Goal: Information Seeking & Learning: Learn about a topic

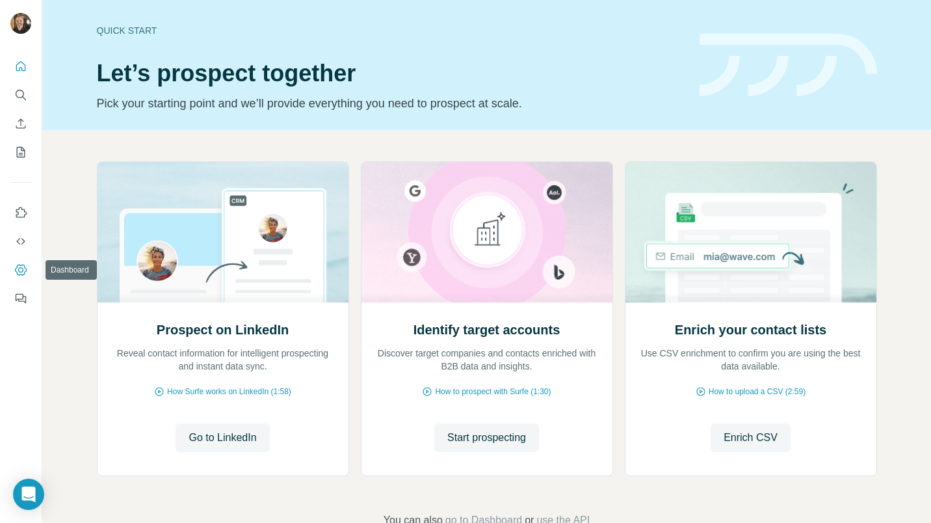
click at [24, 270] on icon "Dashboard" at bounding box center [20, 269] width 13 height 13
click at [443, 270] on img at bounding box center [487, 232] width 252 height 140
click at [486, 444] on span "Start prospecting" at bounding box center [486, 438] width 79 height 16
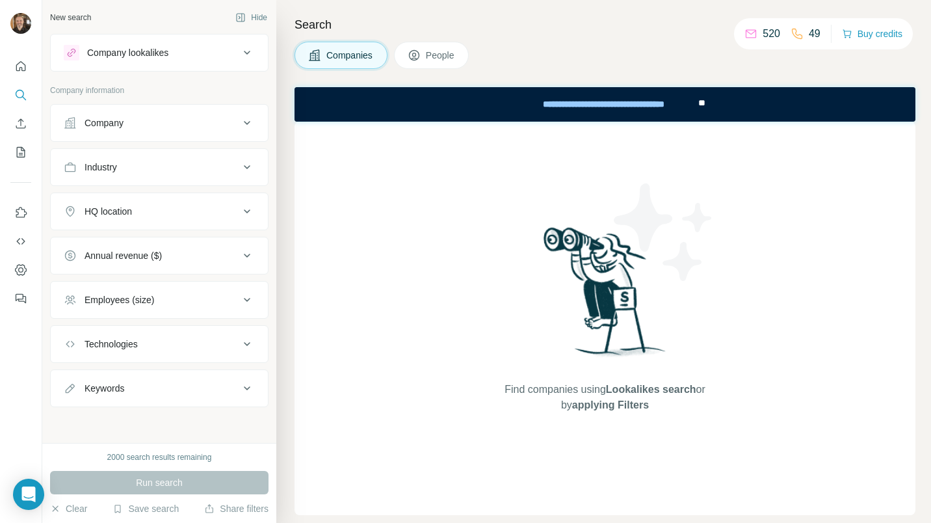
click at [440, 58] on span "People" at bounding box center [441, 55] width 30 height 13
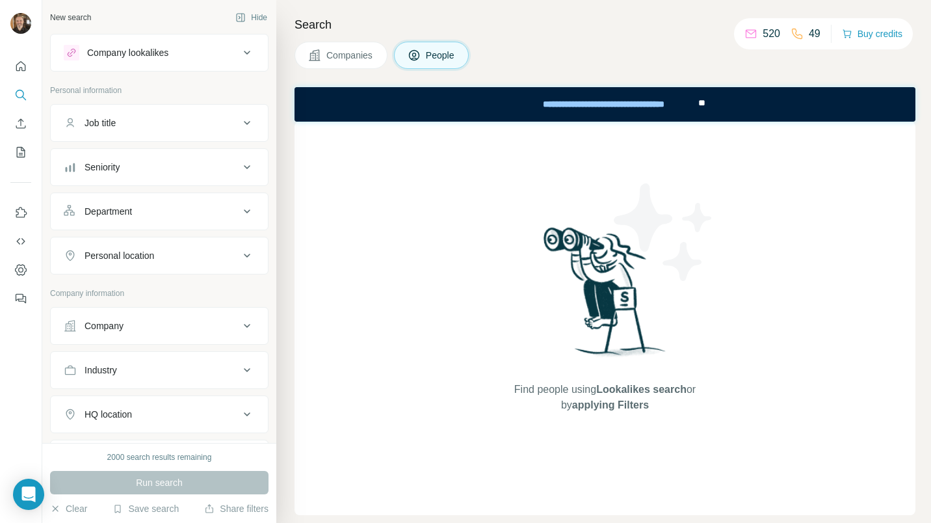
click at [122, 170] on div "Seniority" at bounding box center [151, 167] width 175 height 13
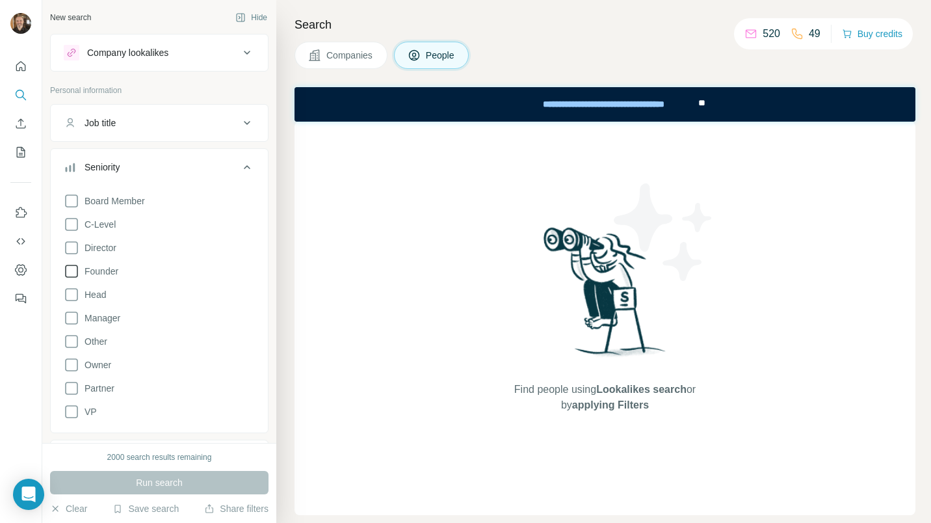
click at [70, 270] on icon at bounding box center [72, 271] width 16 height 16
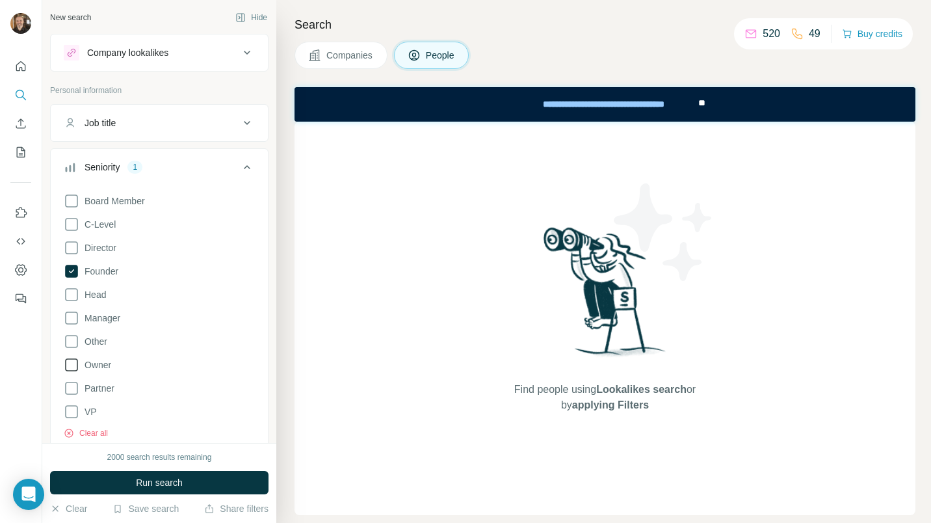
click at [70, 367] on icon at bounding box center [72, 365] width 16 height 16
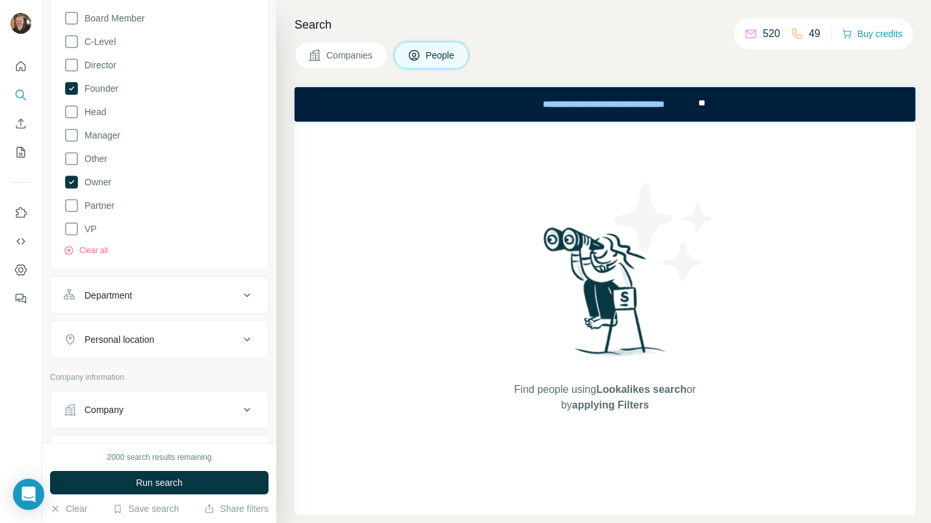
scroll to position [206, 0]
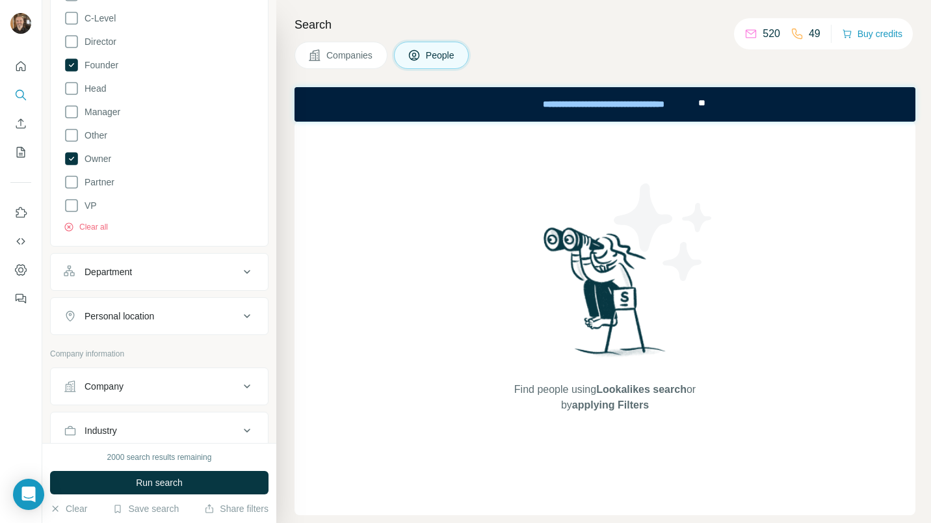
click at [244, 270] on icon at bounding box center [247, 272] width 6 height 4
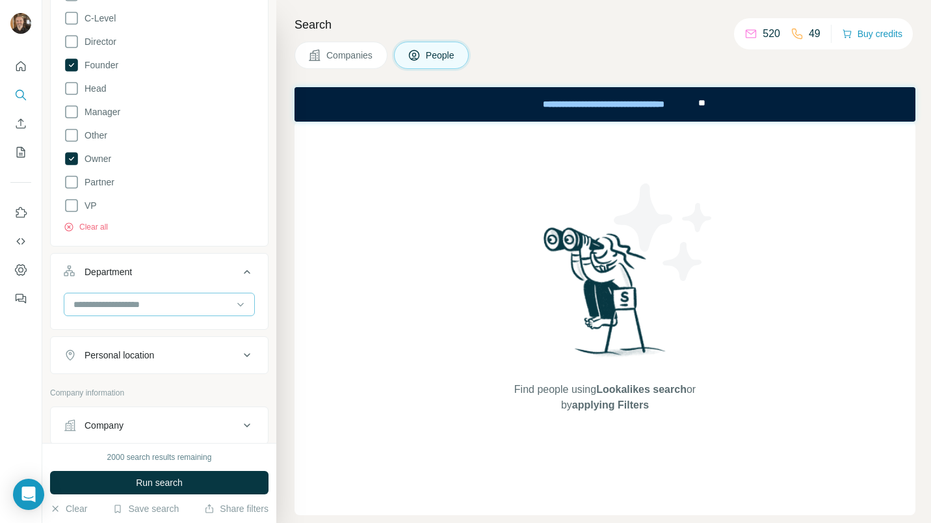
click at [176, 309] on input at bounding box center [152, 304] width 161 height 14
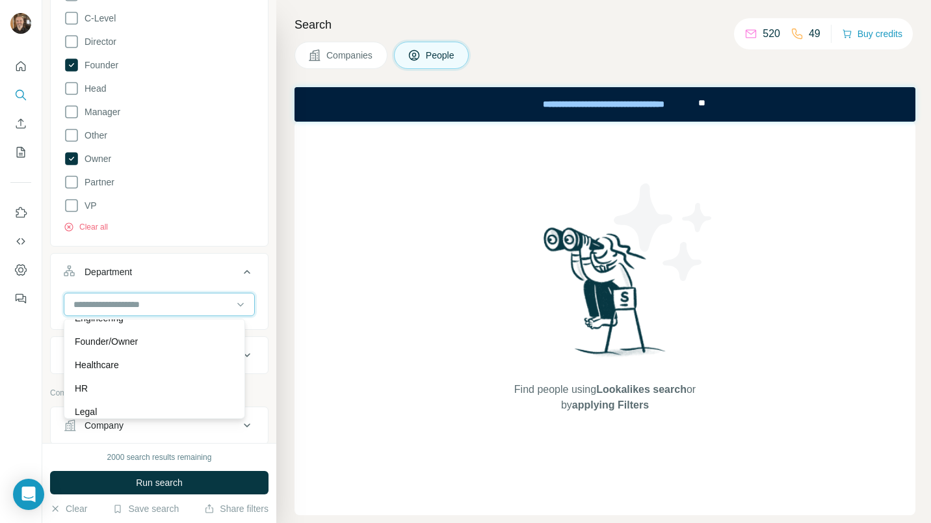
scroll to position [182, 0]
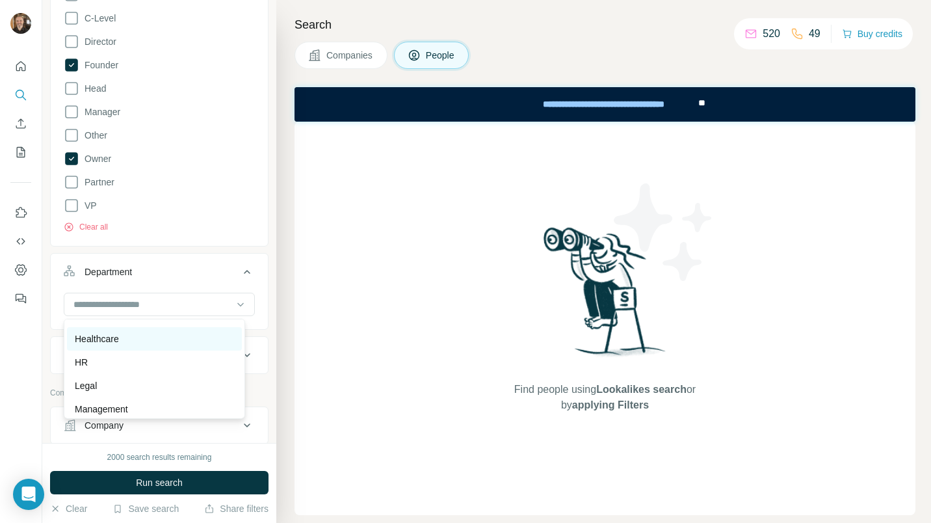
click at [166, 339] on div "Healthcare" at bounding box center [154, 338] width 159 height 13
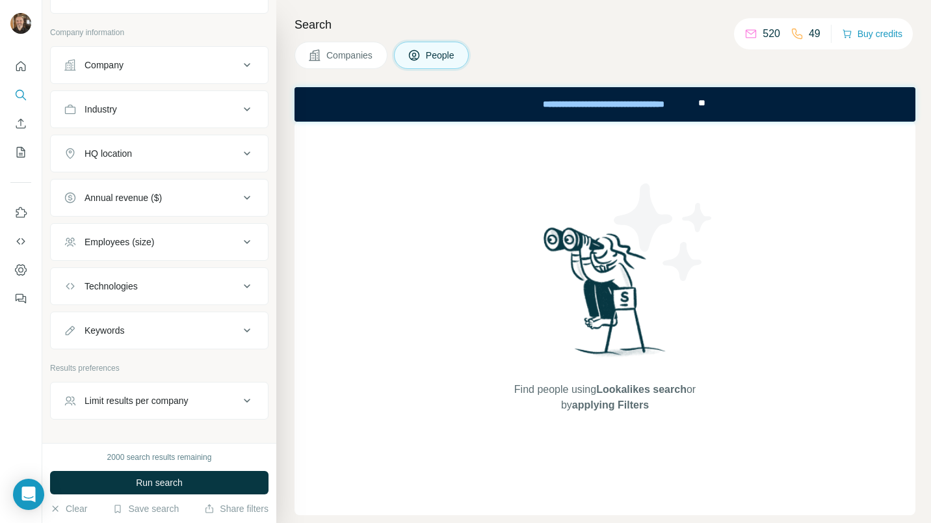
scroll to position [603, 0]
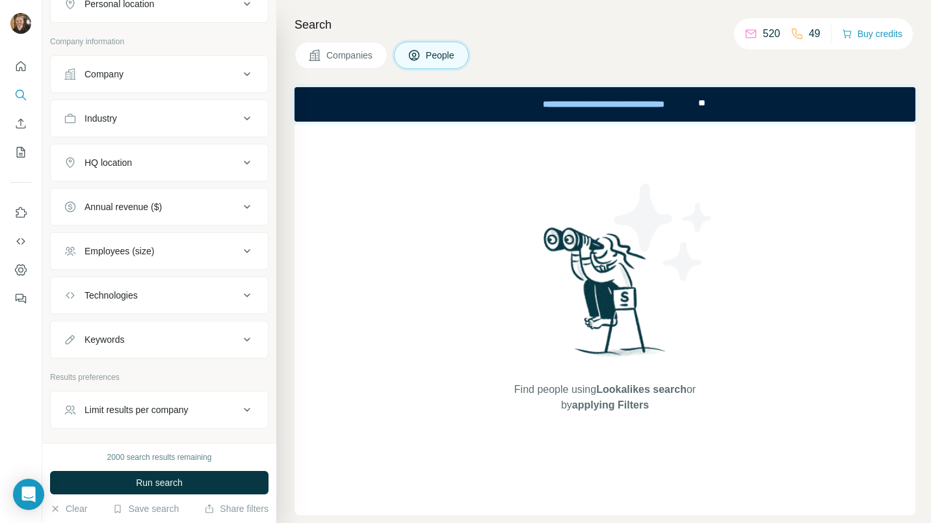
click at [239, 337] on icon at bounding box center [247, 339] width 16 height 16
click at [196, 366] on input "text" at bounding box center [146, 371] width 165 height 23
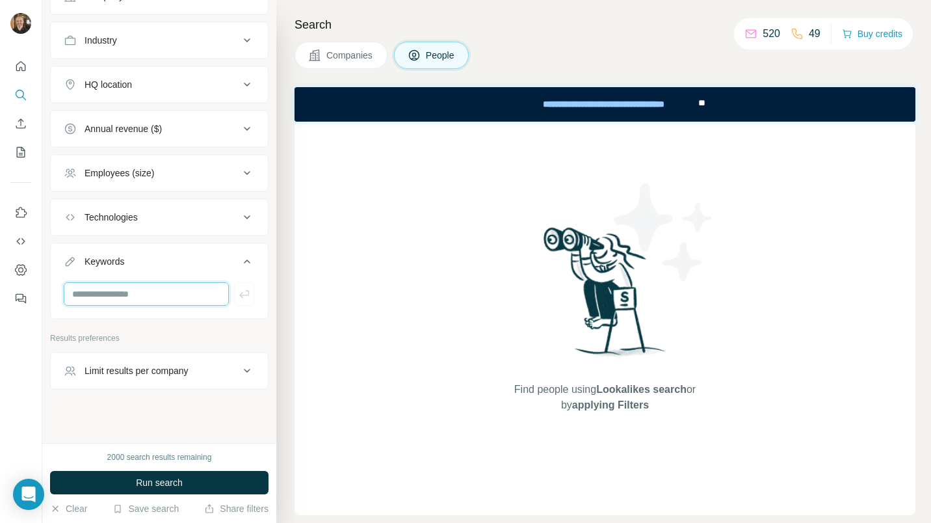
scroll to position [688, 0]
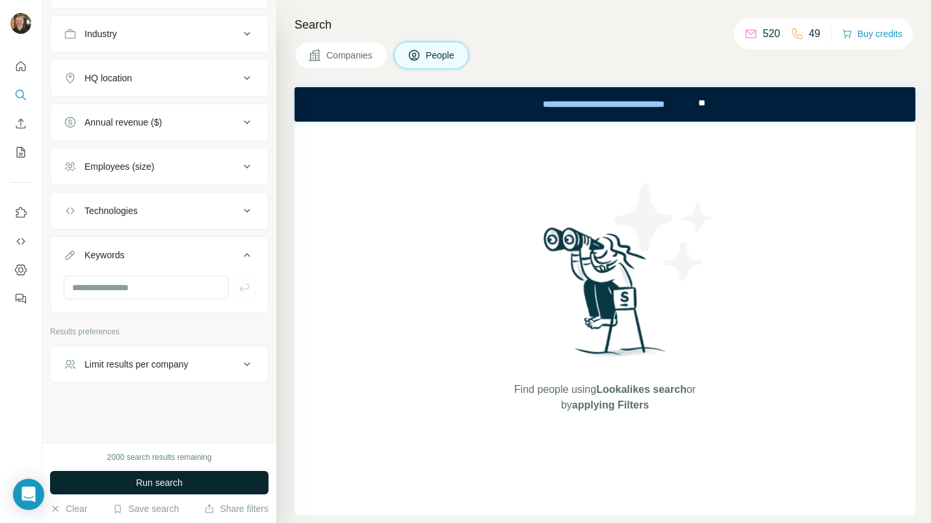
click at [164, 484] on span "Run search" at bounding box center [159, 482] width 47 height 13
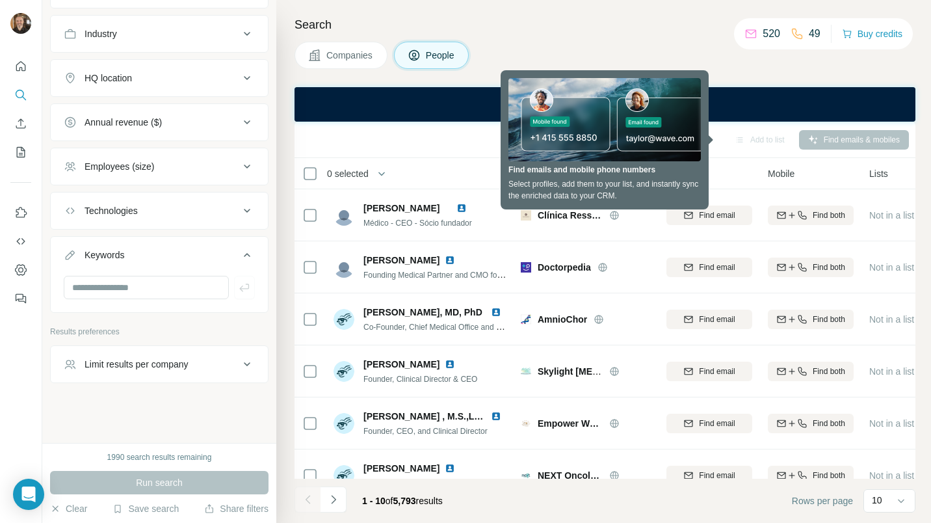
click at [612, 41] on div "Search Companies People Sync to Pipedrive Add to list Find emails & mobiles 0 s…" at bounding box center [603, 261] width 654 height 523
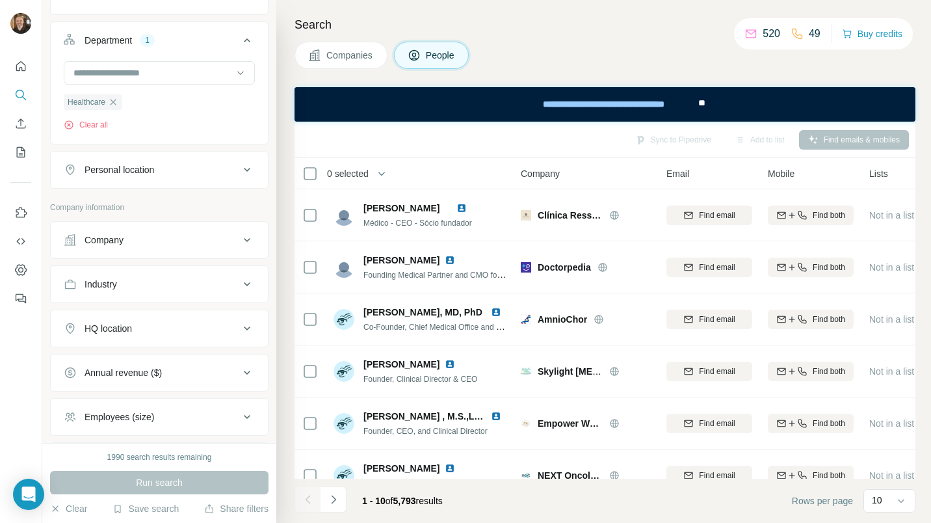
scroll to position [463, 0]
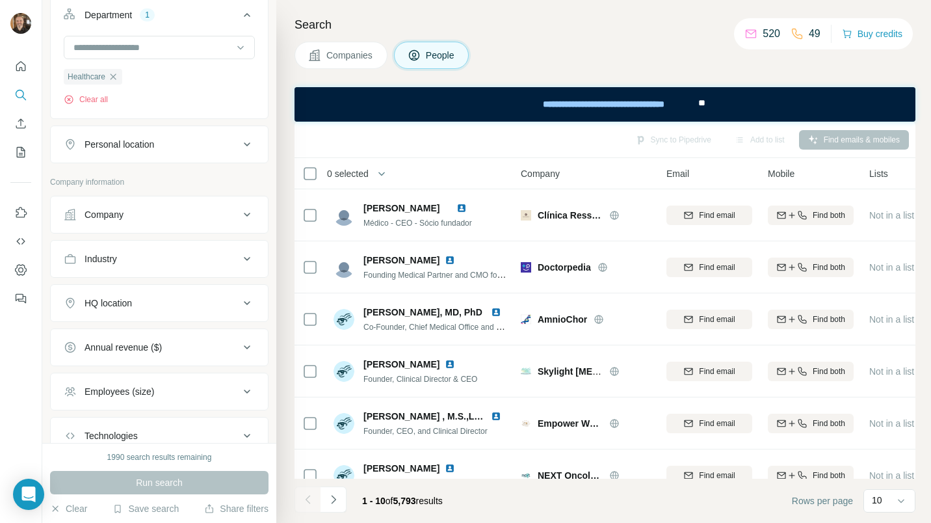
click at [244, 144] on icon at bounding box center [247, 144] width 6 height 4
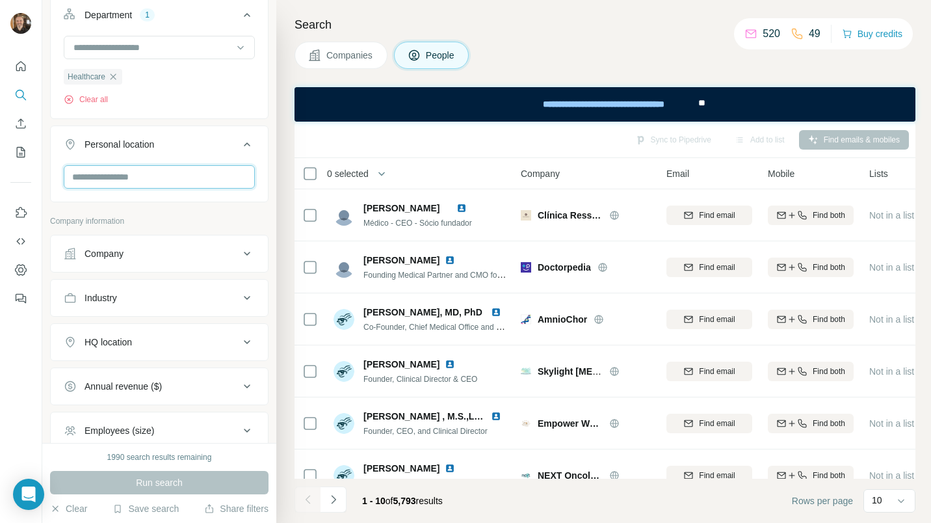
click at [203, 174] on input "text" at bounding box center [159, 176] width 191 height 23
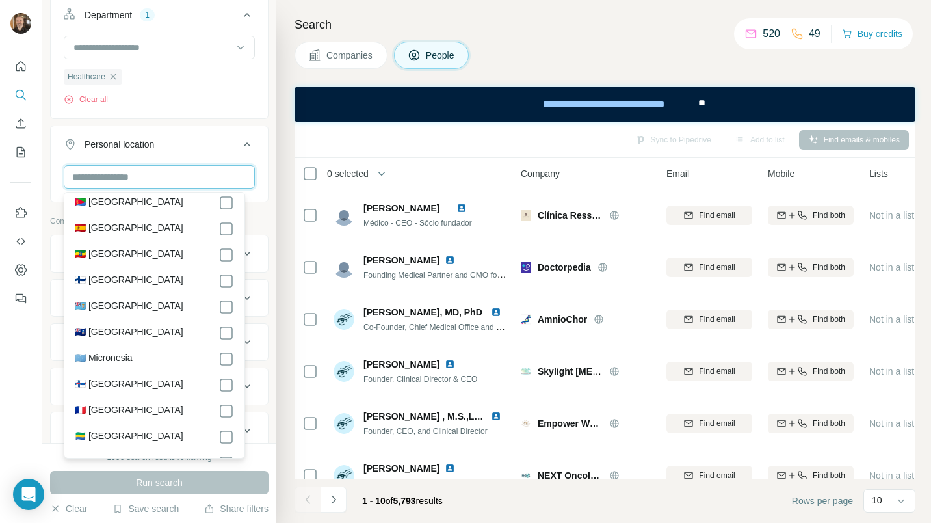
scroll to position [1753, 0]
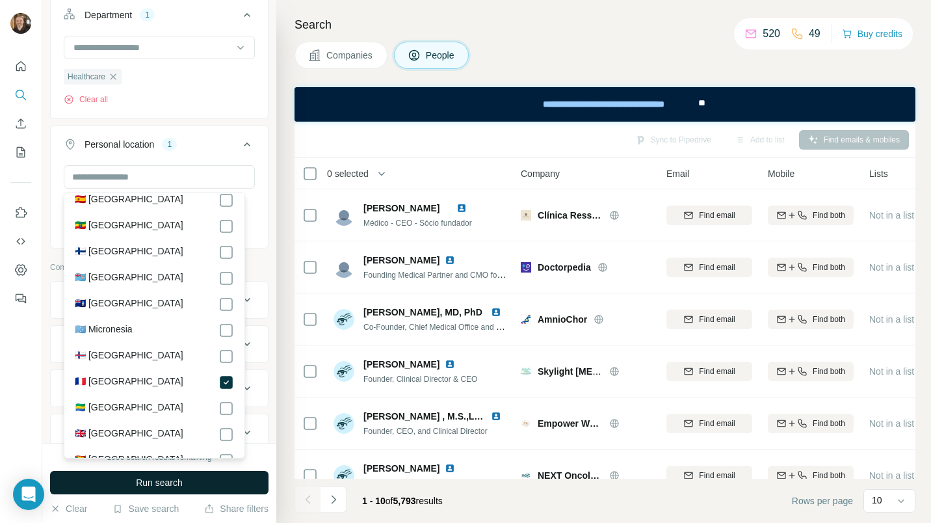
click at [174, 481] on span "Run search" at bounding box center [159, 482] width 47 height 13
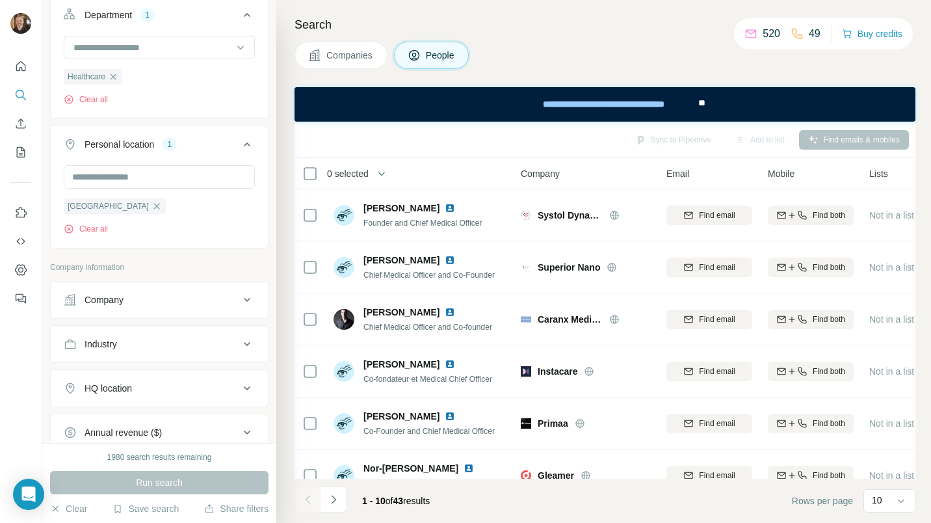
click at [446, 56] on span "People" at bounding box center [441, 55] width 30 height 13
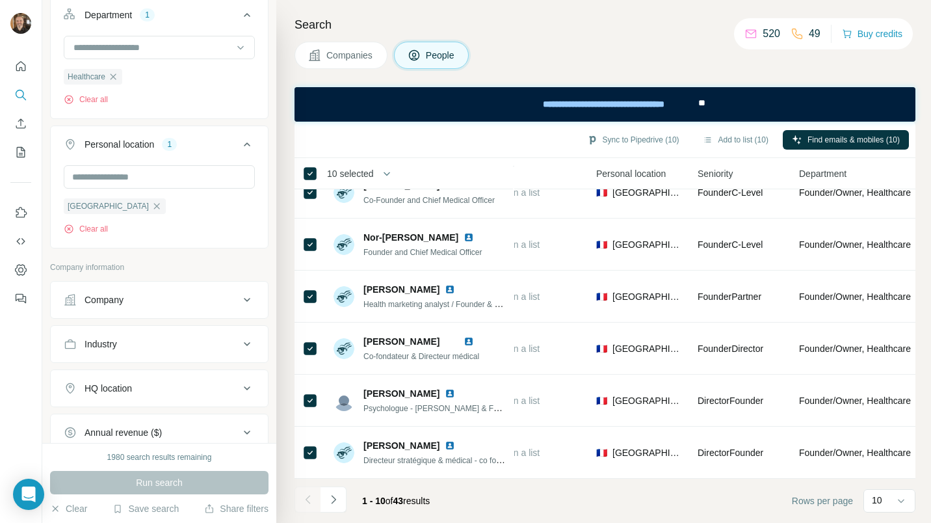
scroll to position [237, 377]
click at [885, 500] on div "10" at bounding box center [888, 499] width 32 height 13
click at [880, 400] on p "60" at bounding box center [879, 400] width 10 height 13
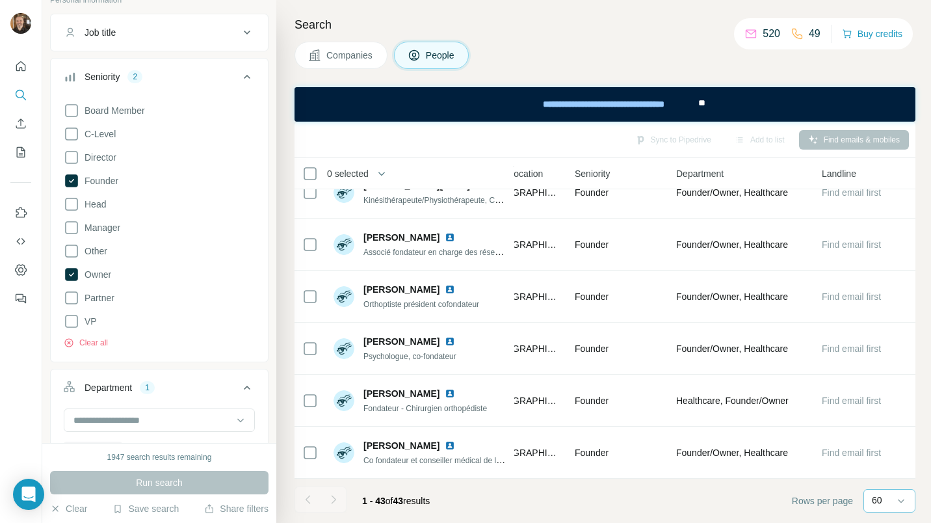
scroll to position [89, 0]
click at [73, 111] on icon at bounding box center [72, 112] width 16 height 16
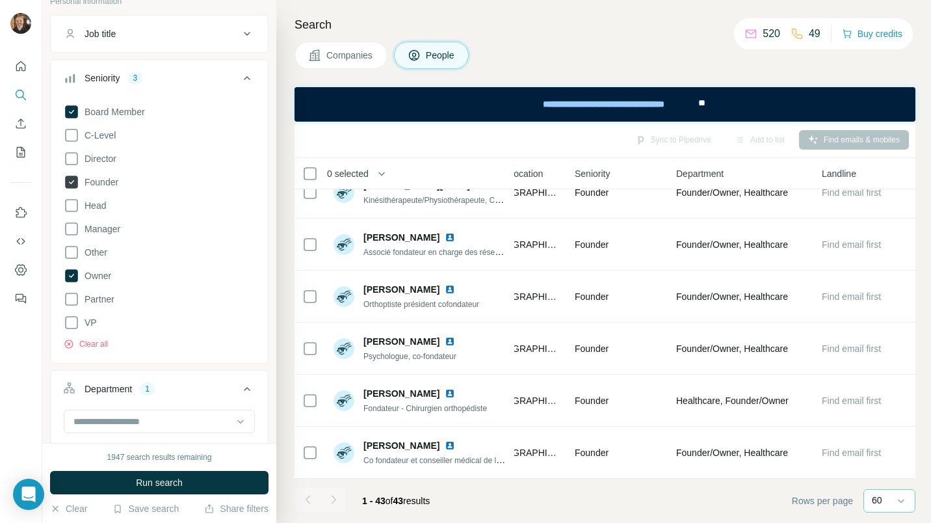
click at [73, 179] on icon at bounding box center [71, 181] width 13 height 13
click at [157, 485] on span "Run search" at bounding box center [159, 482] width 47 height 13
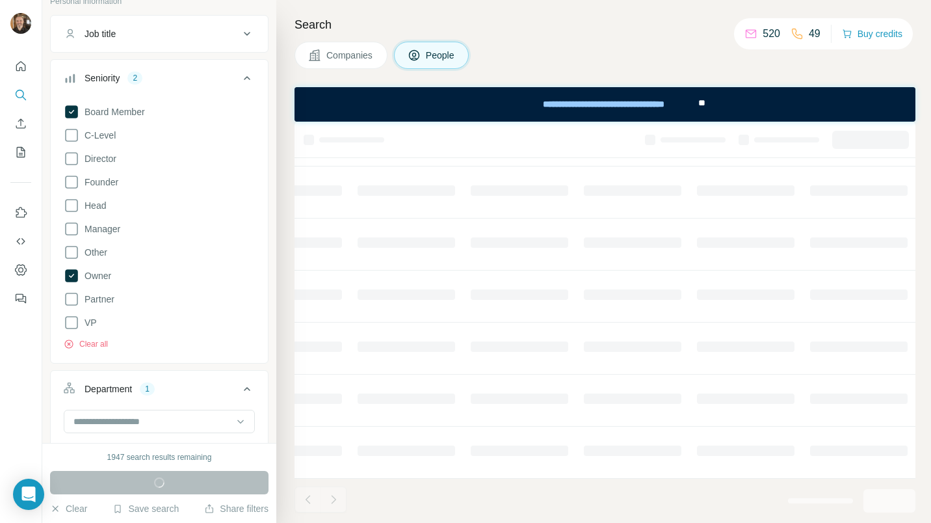
scroll to position [237, 504]
click at [148, 426] on input at bounding box center [152, 421] width 161 height 14
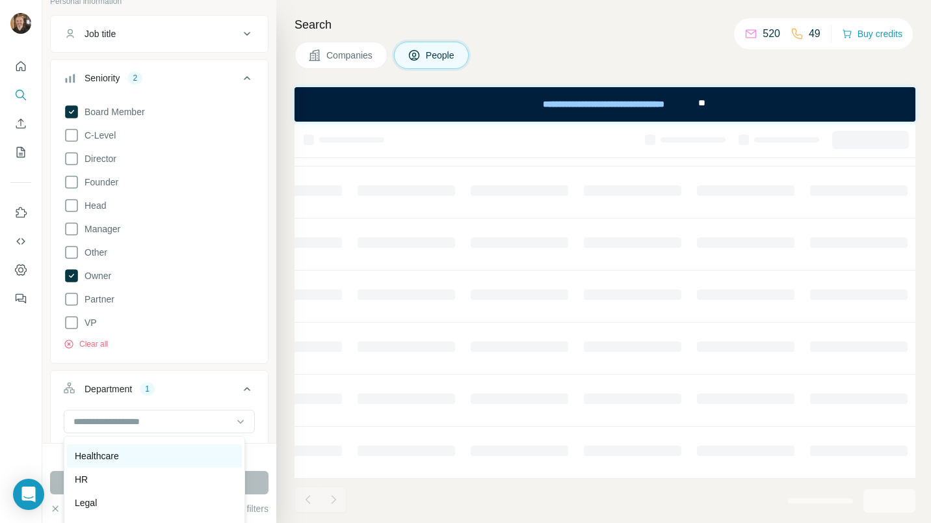
click at [125, 464] on div "Healthcare" at bounding box center [154, 455] width 175 height 23
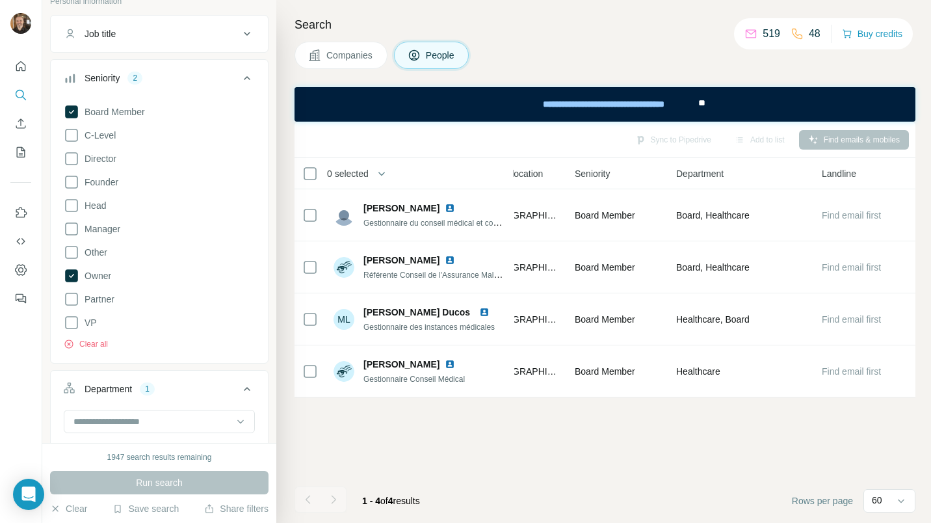
scroll to position [0, 504]
click at [75, 116] on icon at bounding box center [71, 111] width 13 height 13
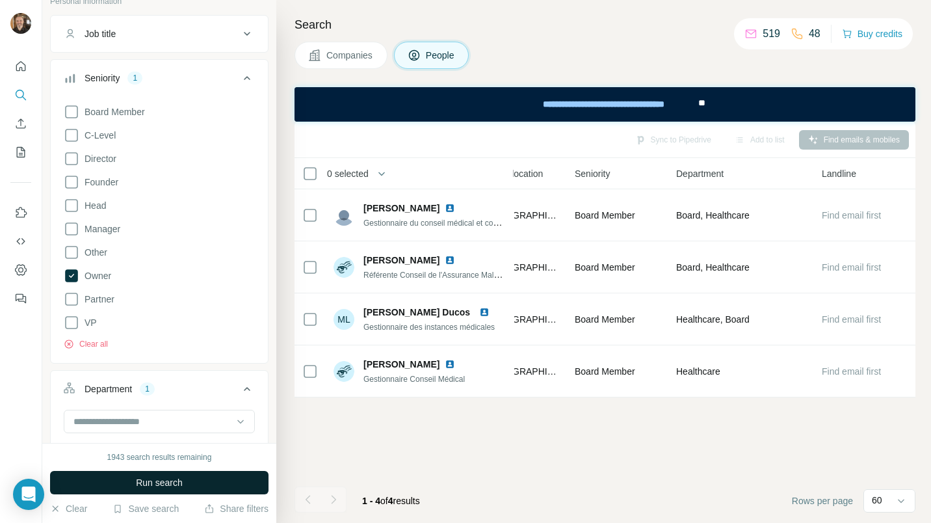
click at [155, 480] on span "Run search" at bounding box center [159, 482] width 47 height 13
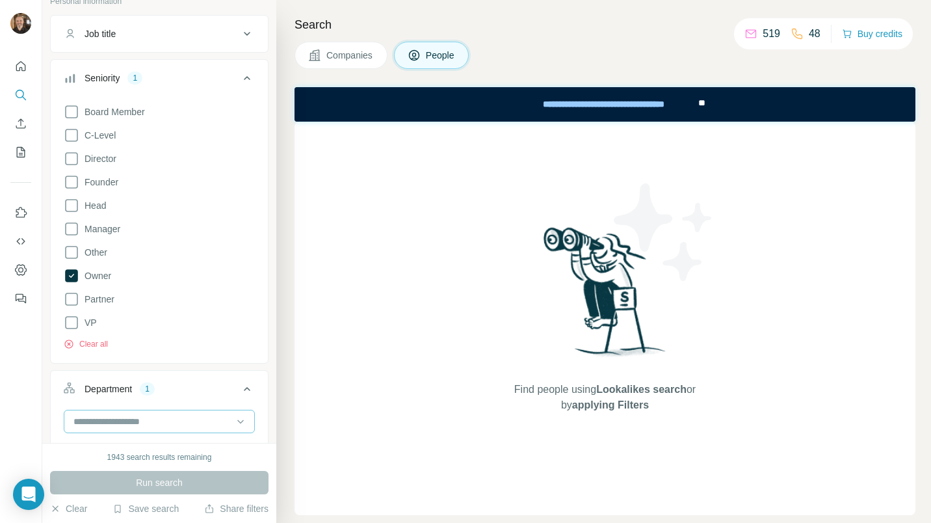
click at [123, 420] on input at bounding box center [152, 421] width 161 height 14
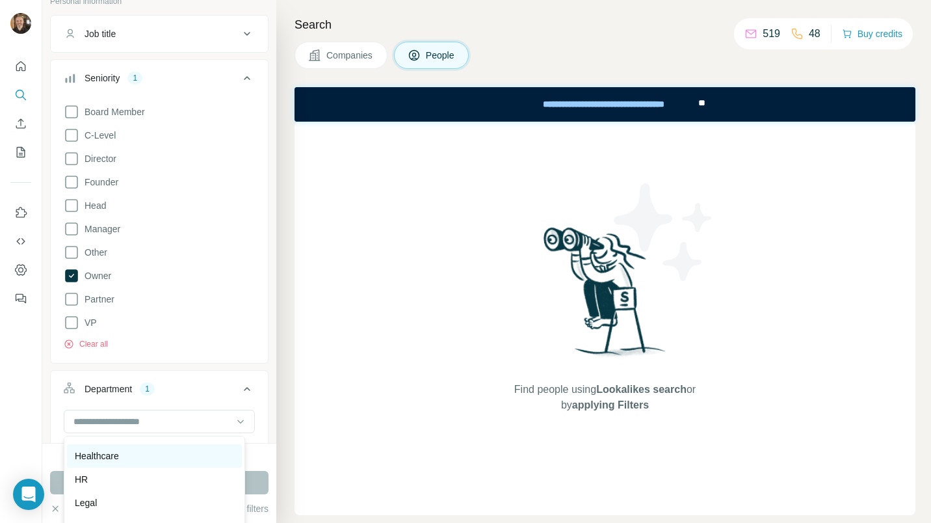
click at [112, 459] on p "Healthcare" at bounding box center [97, 455] width 44 height 13
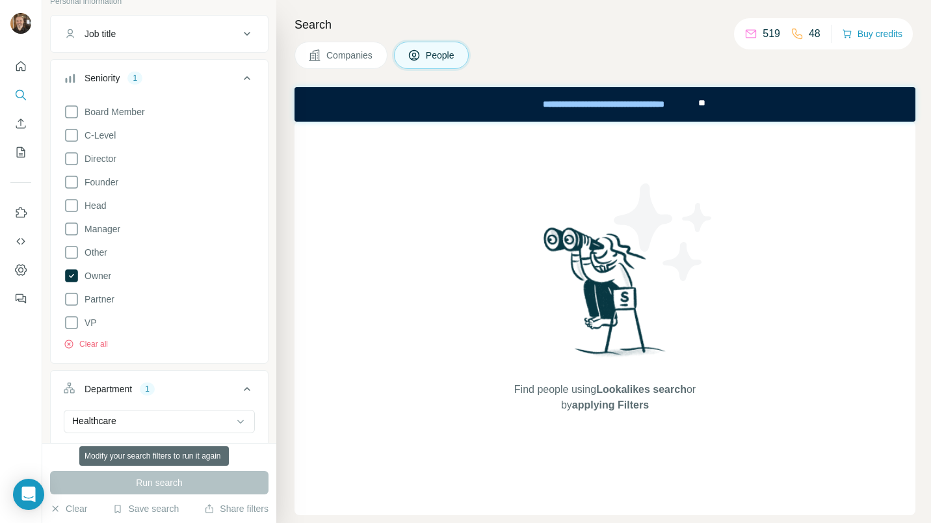
click at [169, 485] on div "Run search" at bounding box center [159, 482] width 218 height 23
click at [166, 417] on input at bounding box center [152, 421] width 161 height 14
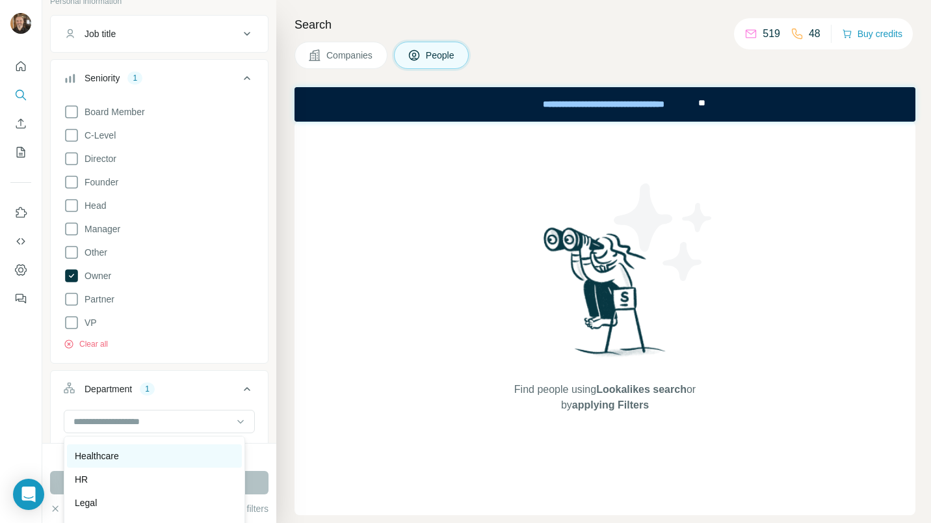
click at [109, 457] on p "Healthcare" at bounding box center [97, 455] width 44 height 13
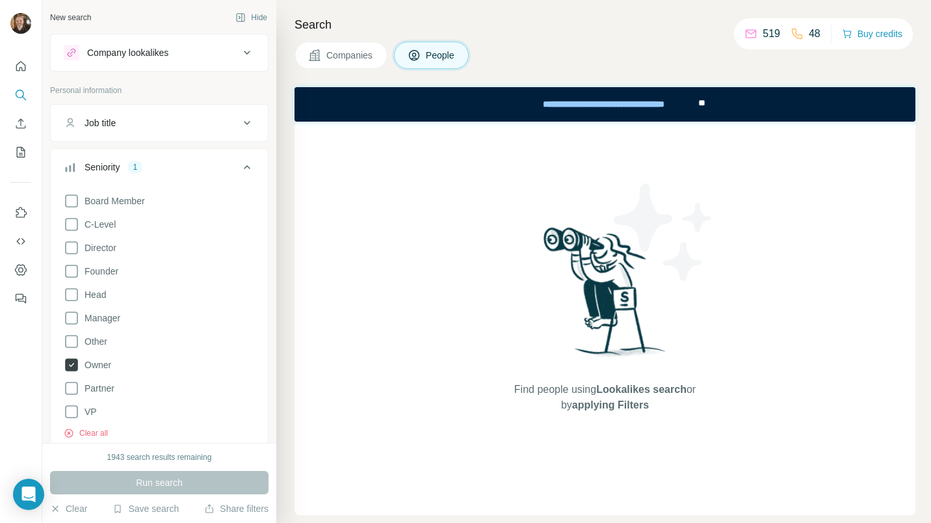
click at [73, 361] on icon at bounding box center [71, 364] width 13 height 13
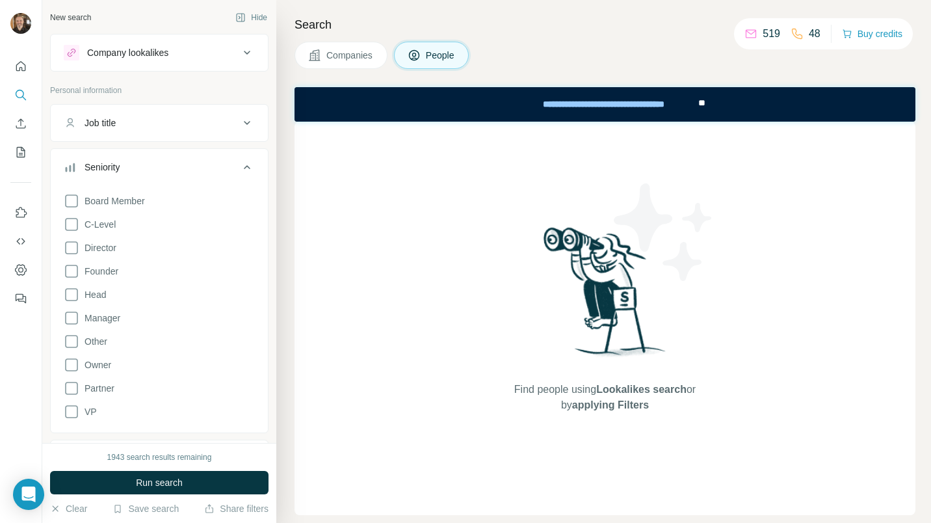
click at [207, 134] on button "Job title" at bounding box center [159, 122] width 217 height 31
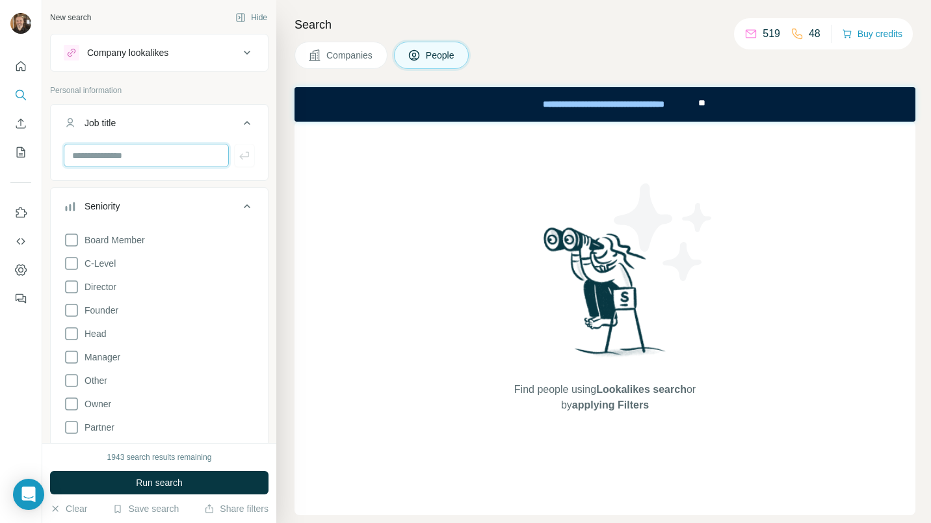
click at [177, 153] on input "text" at bounding box center [146, 155] width 165 height 23
click at [239, 125] on icon at bounding box center [247, 123] width 16 height 16
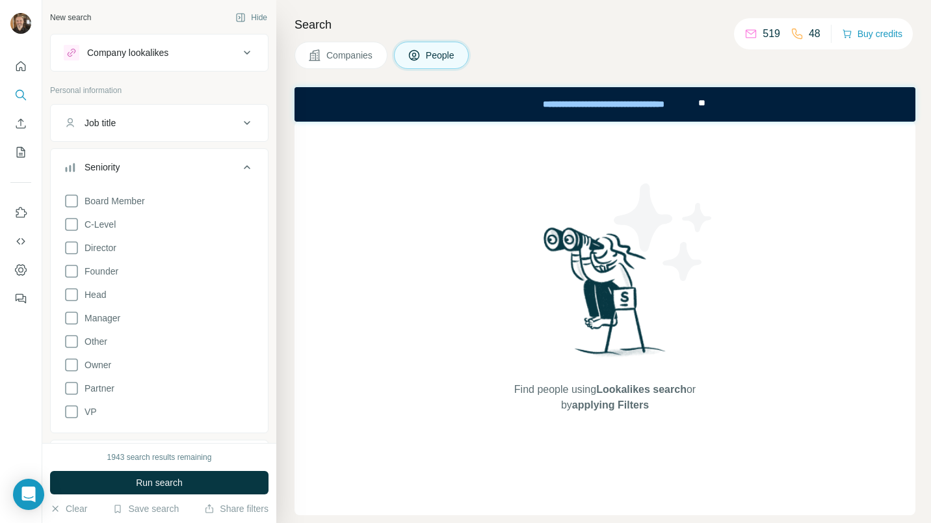
click at [239, 51] on icon at bounding box center [247, 53] width 16 height 16
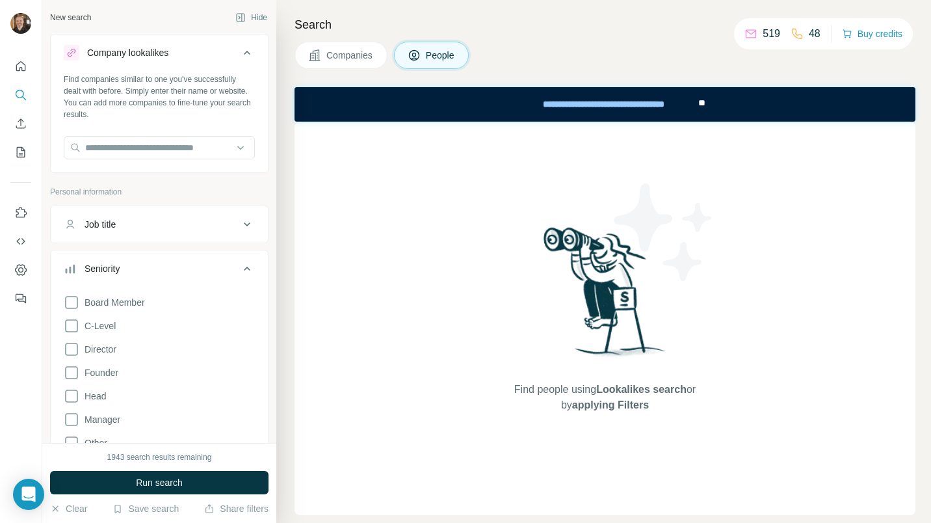
click at [244, 51] on icon at bounding box center [247, 53] width 6 height 4
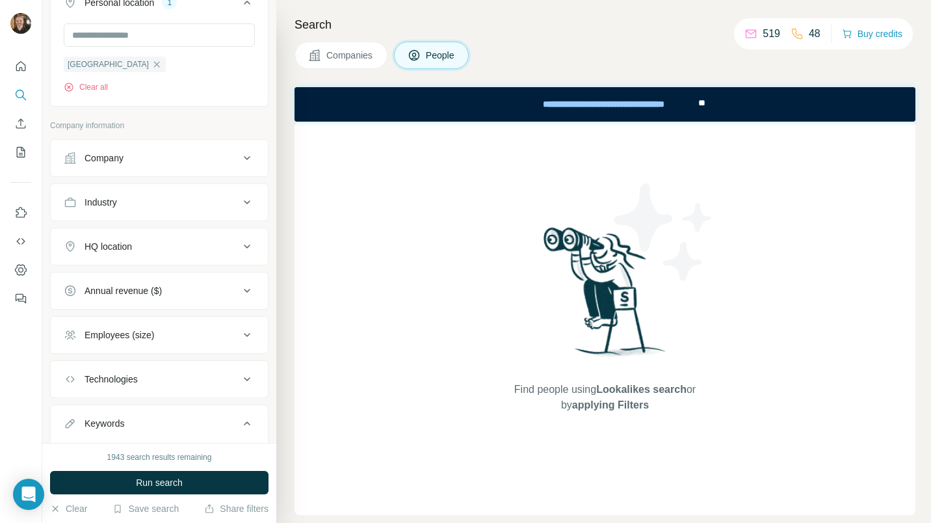
scroll to position [605, 0]
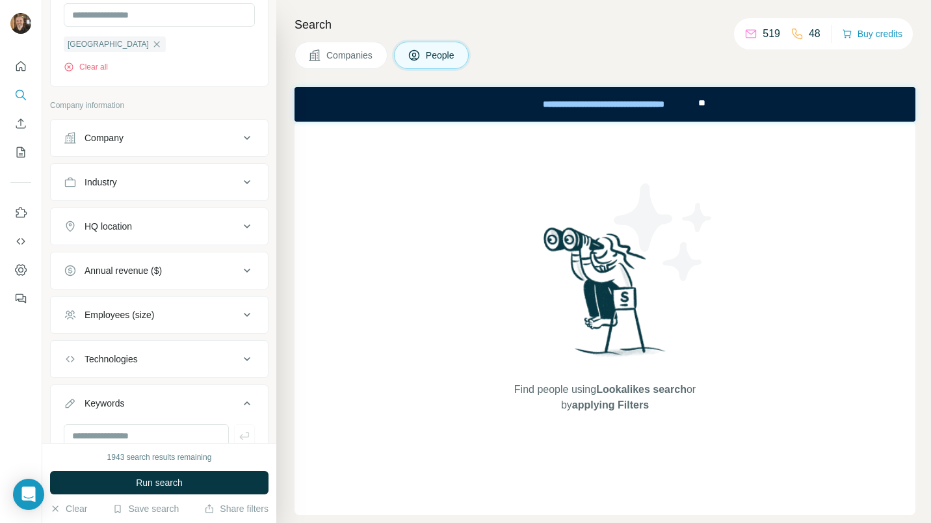
click at [164, 139] on div "Company" at bounding box center [151, 137] width 175 height 13
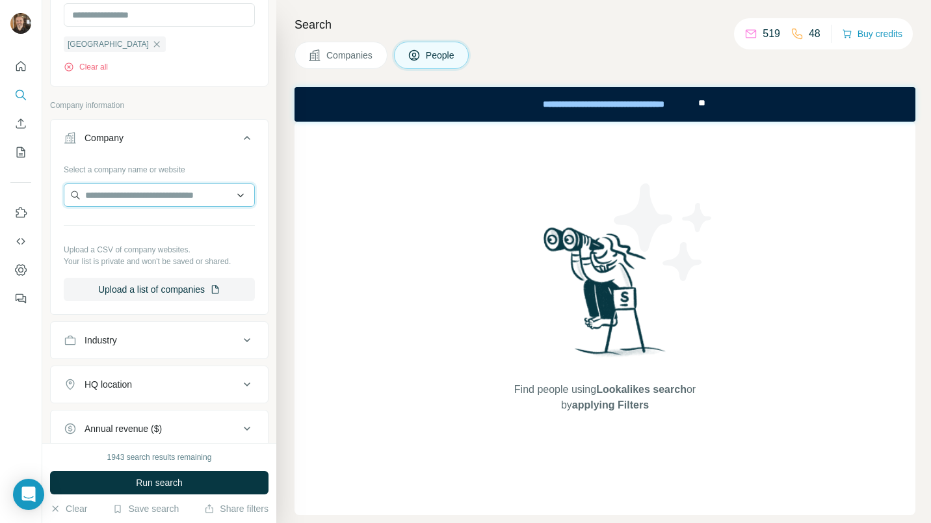
click at [151, 190] on input "text" at bounding box center [159, 194] width 191 height 23
click at [232, 197] on input "text" at bounding box center [159, 194] width 191 height 23
click at [200, 111] on p "Company information" at bounding box center [159, 105] width 218 height 12
click at [162, 478] on span "Run search" at bounding box center [159, 482] width 47 height 13
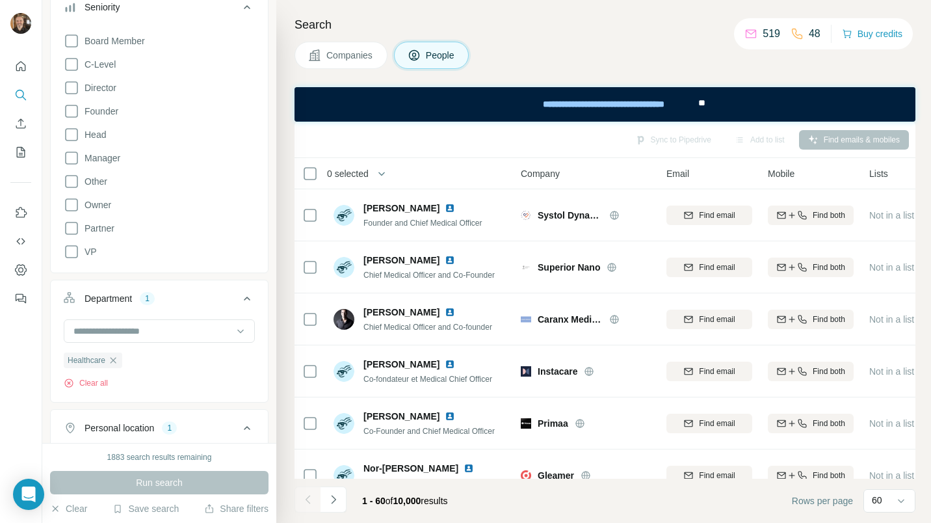
scroll to position [0, 0]
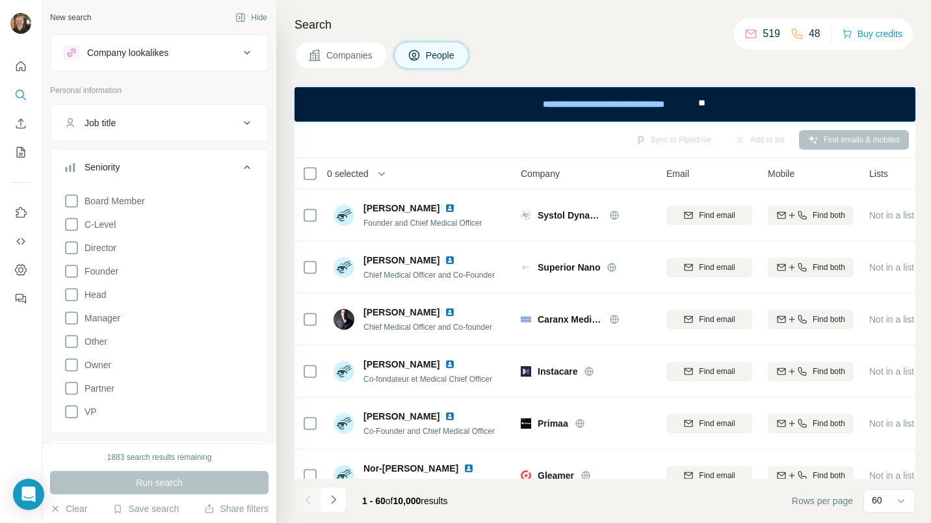
click at [436, 54] on span "People" at bounding box center [441, 55] width 30 height 13
click at [347, 59] on span "Companies" at bounding box center [349, 55] width 47 height 13
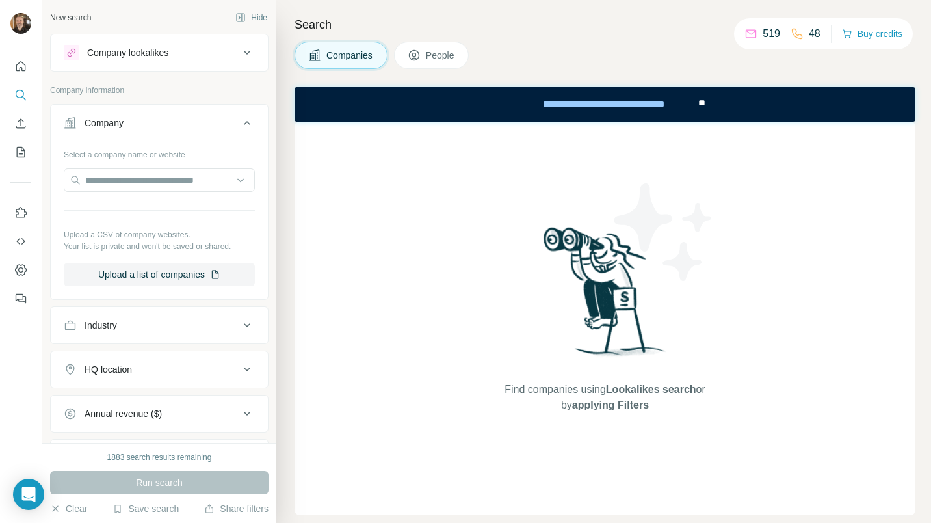
click at [433, 58] on span "People" at bounding box center [441, 55] width 30 height 13
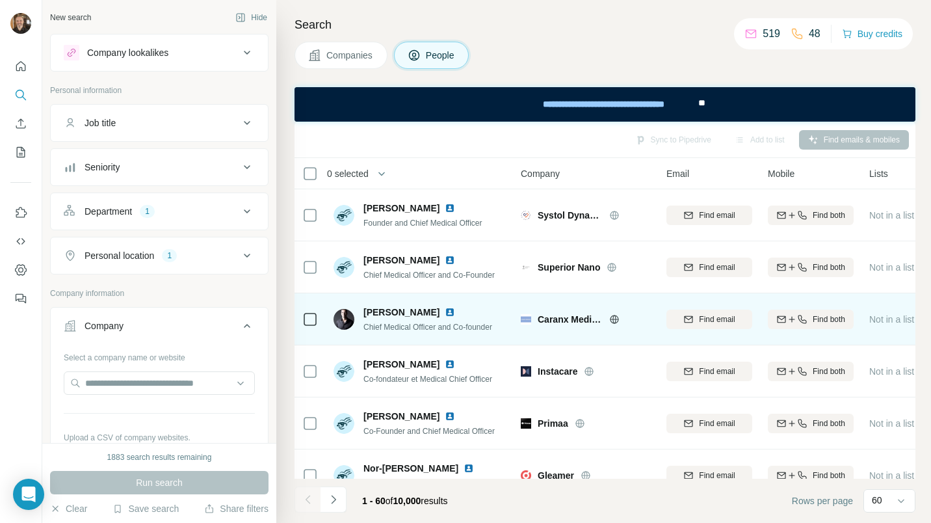
click at [303, 319] on icon at bounding box center [310, 319] width 16 height 16
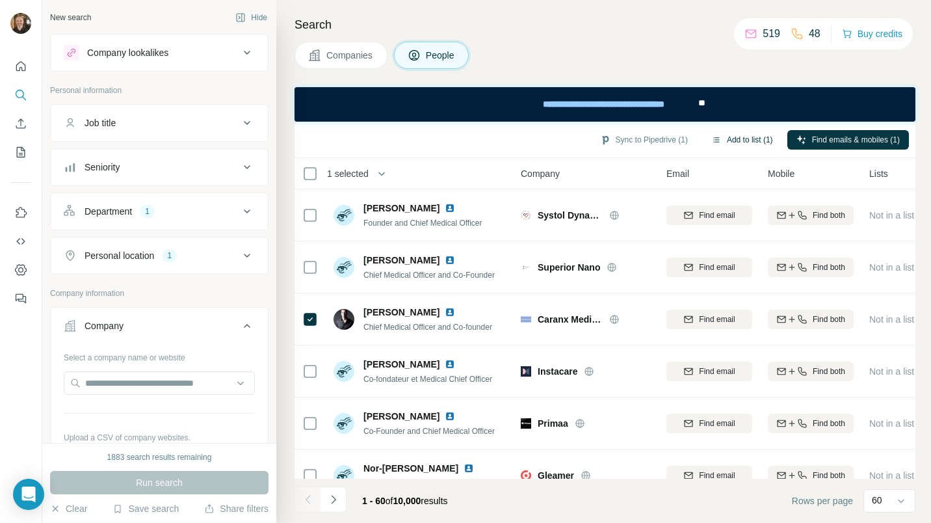
click at [750, 137] on button "Add to list (1)" at bounding box center [742, 139] width 80 height 19
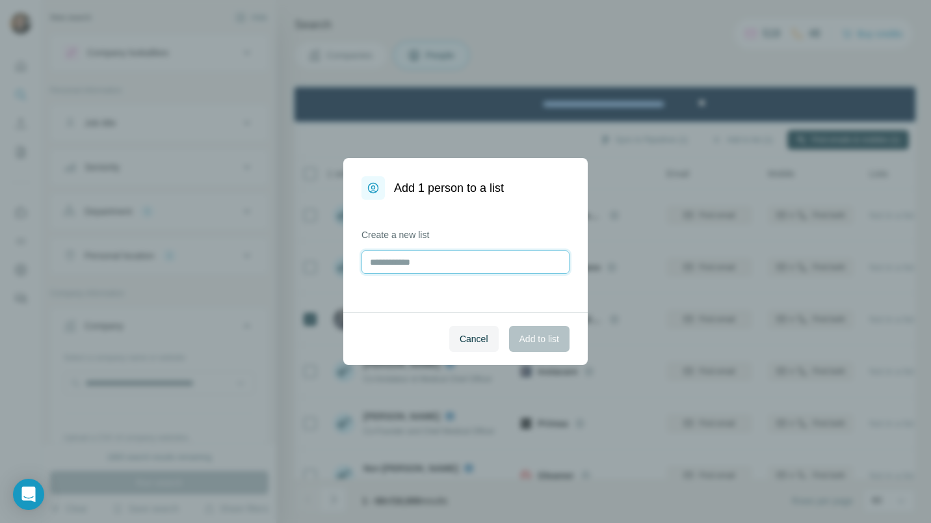
click at [435, 257] on input "text" at bounding box center [465, 261] width 208 height 23
click at [465, 341] on span "Cancel" at bounding box center [473, 338] width 29 height 13
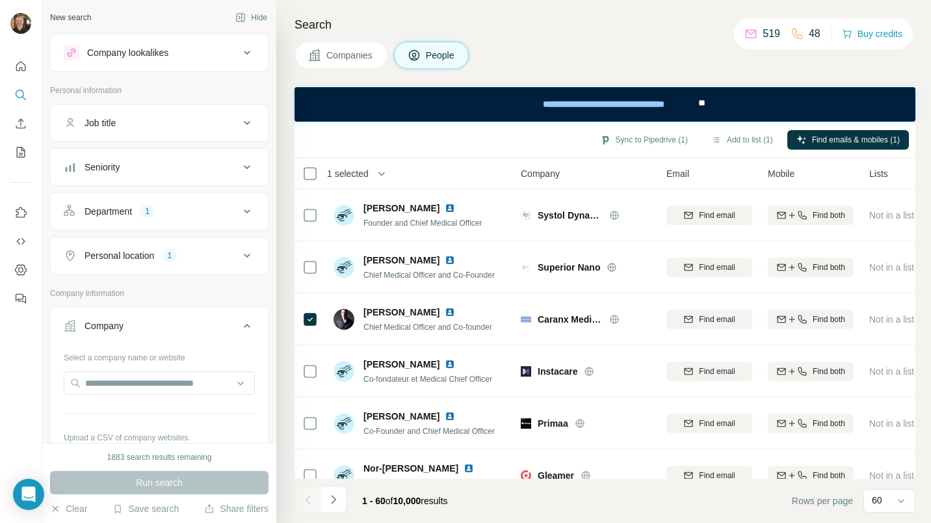
click at [203, 172] on div "Seniority" at bounding box center [151, 167] width 175 height 13
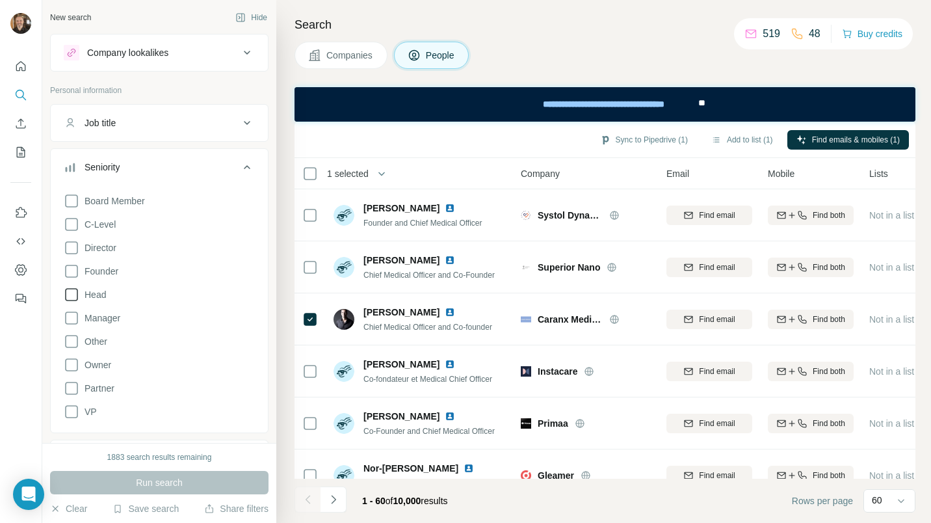
click at [75, 297] on icon at bounding box center [72, 295] width 16 height 16
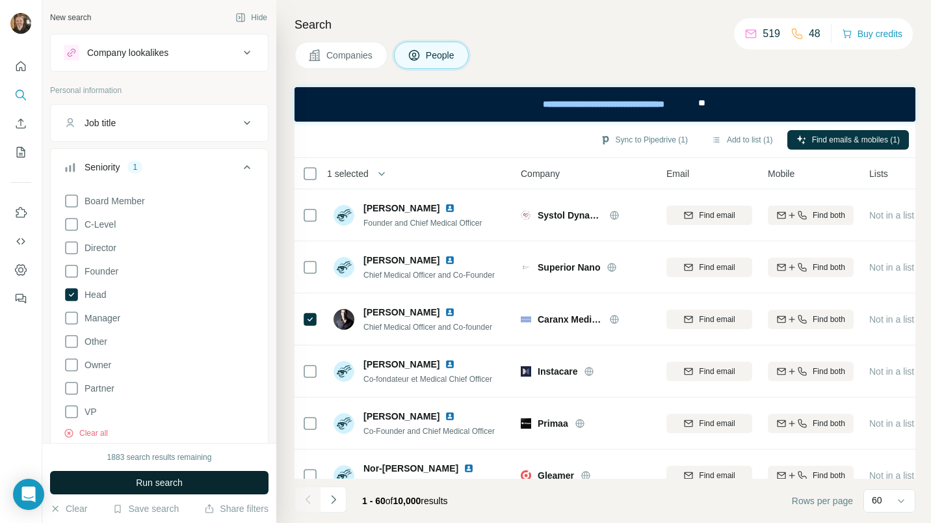
click at [122, 476] on button "Run search" at bounding box center [159, 482] width 218 height 23
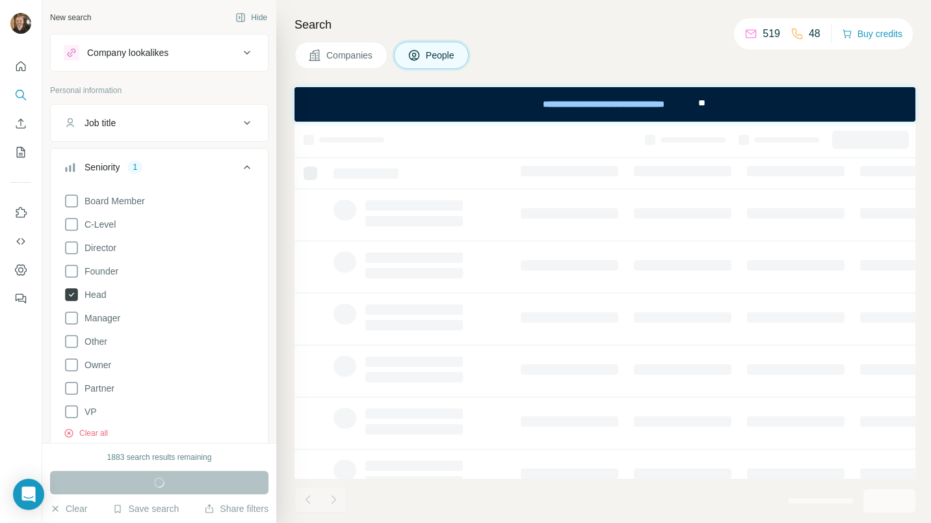
click at [71, 292] on icon at bounding box center [71, 294] width 13 height 13
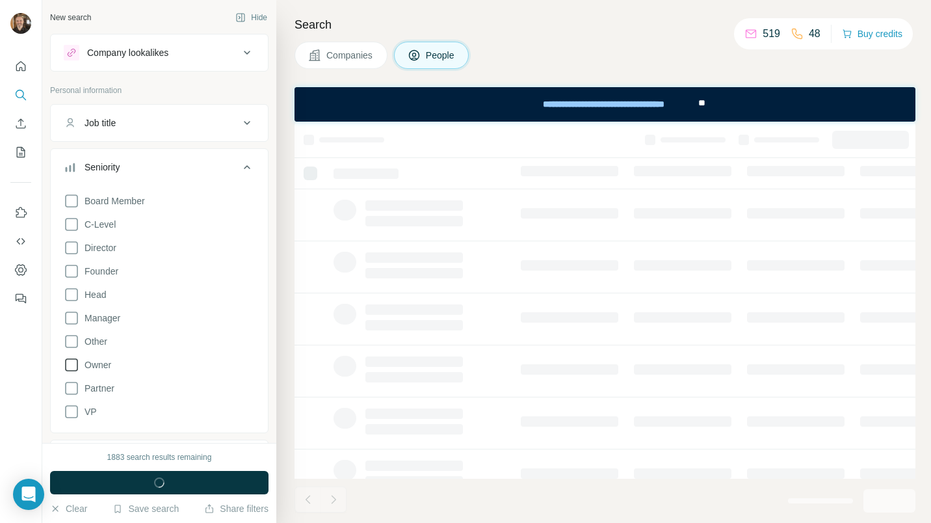
click at [70, 367] on icon at bounding box center [72, 365] width 16 height 16
click at [117, 482] on button "Run search" at bounding box center [159, 482] width 218 height 23
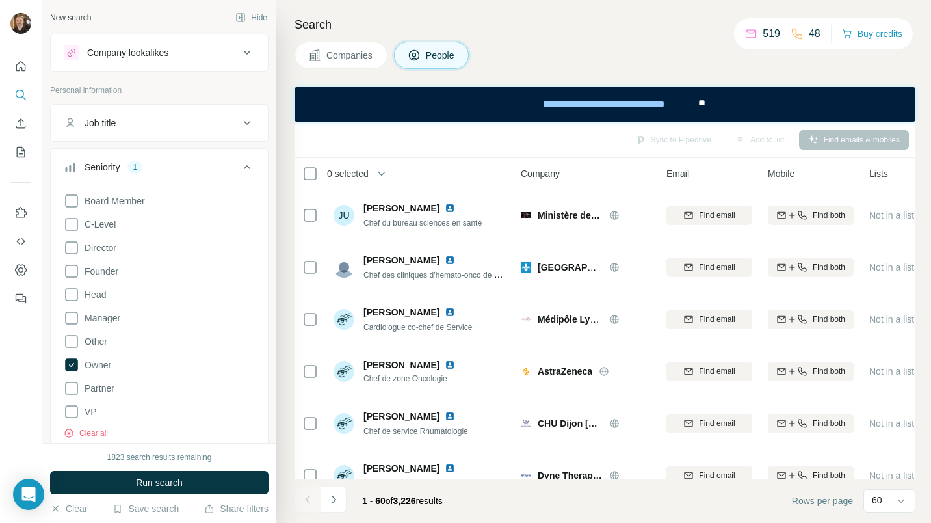
click at [549, 77] on div "Search Companies People Sync to Pipedrive Add to list Find emails & mobiles 0 s…" at bounding box center [603, 261] width 654 height 523
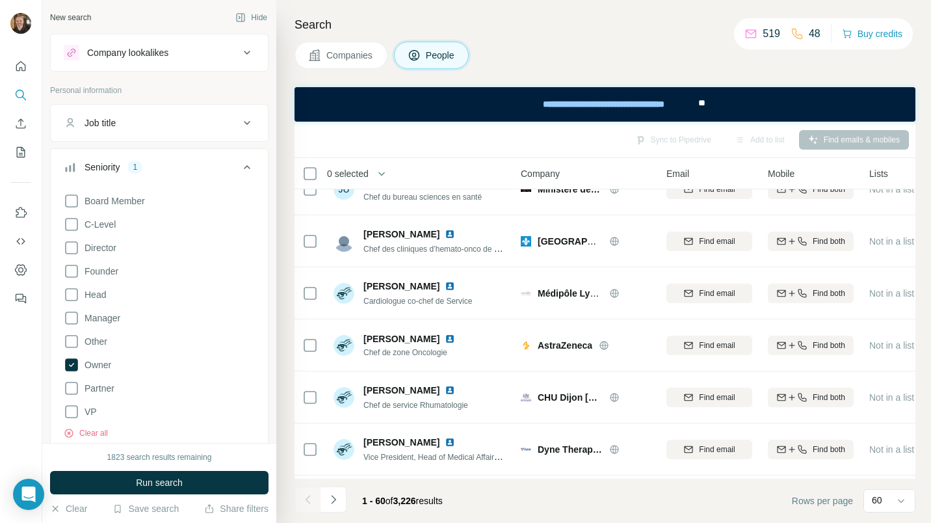
scroll to position [52, 0]
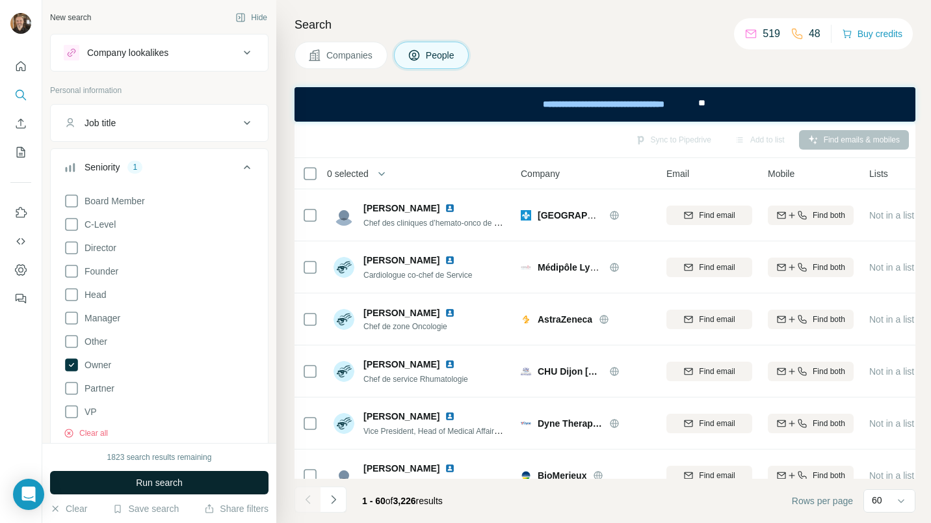
click at [209, 484] on button "Run search" at bounding box center [159, 482] width 218 height 23
